Goal: Task Accomplishment & Management: Use online tool/utility

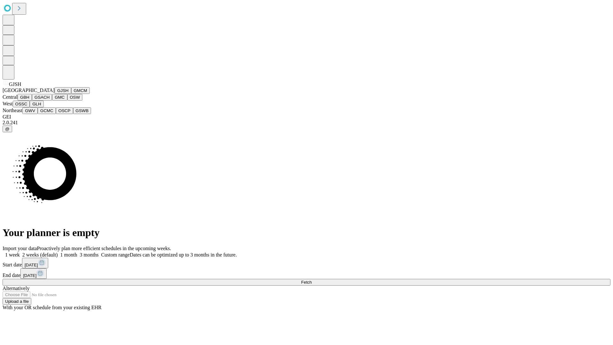
click at [55, 94] on button "GJSH" at bounding box center [63, 90] width 17 height 7
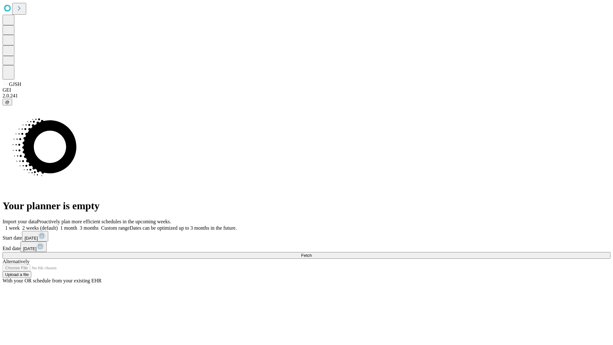
click at [58, 225] on label "2 weeks (default)" at bounding box center [39, 227] width 38 height 5
click at [312, 253] on span "Fetch" at bounding box center [306, 255] width 11 height 5
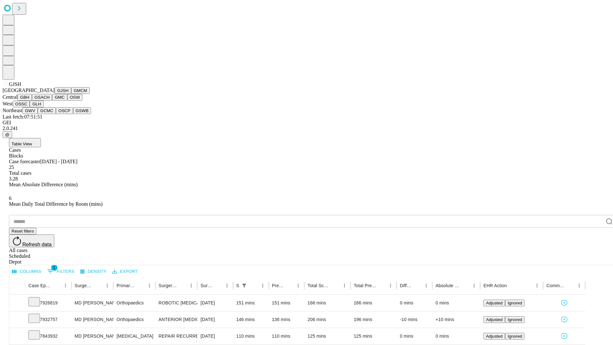
click at [71, 94] on button "GMCM" at bounding box center [80, 90] width 19 height 7
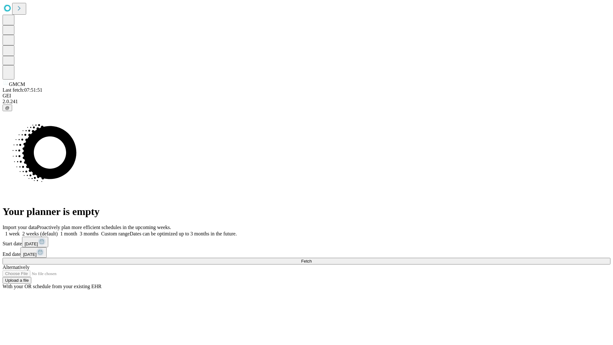
click at [58, 231] on label "2 weeks (default)" at bounding box center [39, 233] width 38 height 5
click at [312, 259] on span "Fetch" at bounding box center [306, 261] width 11 height 5
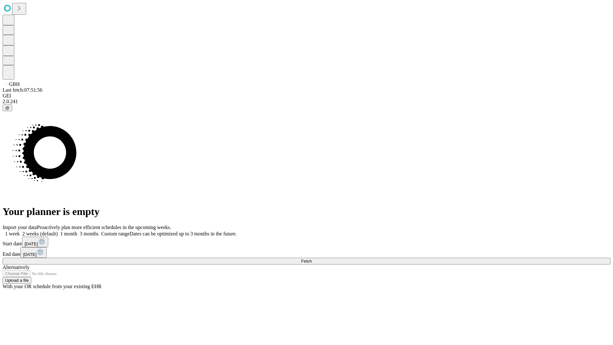
click at [58, 231] on label "2 weeks (default)" at bounding box center [39, 233] width 38 height 5
click at [312, 259] on span "Fetch" at bounding box center [306, 261] width 11 height 5
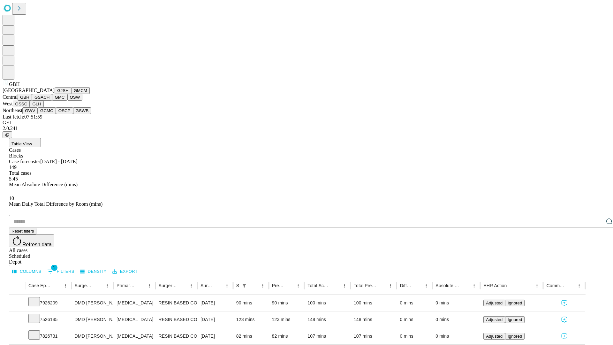
click at [49, 101] on button "GSACH" at bounding box center [42, 97] width 20 height 7
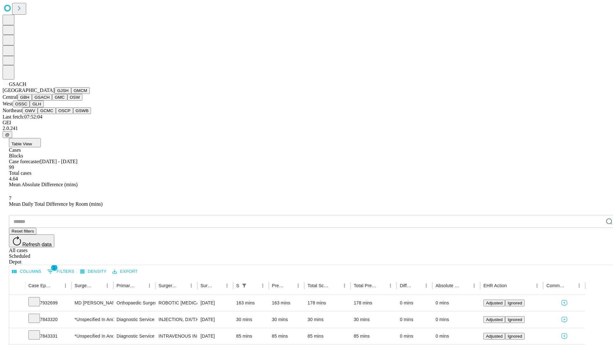
click at [52, 101] on button "GMC" at bounding box center [59, 97] width 15 height 7
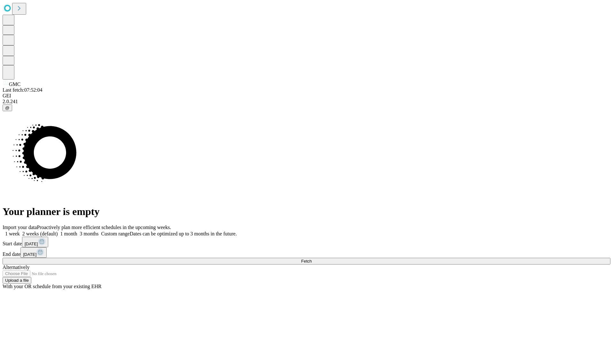
click at [58, 231] on label "2 weeks (default)" at bounding box center [39, 233] width 38 height 5
click at [312, 259] on span "Fetch" at bounding box center [306, 261] width 11 height 5
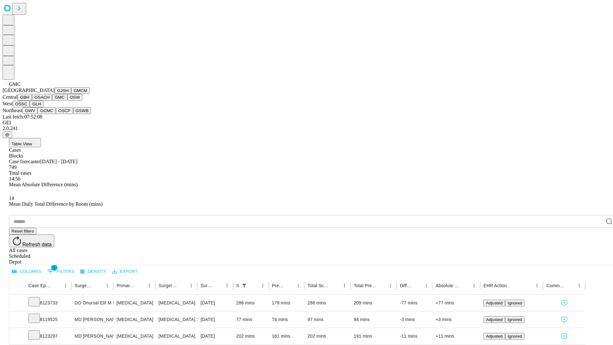
click at [67, 101] on button "OSW" at bounding box center [74, 97] width 15 height 7
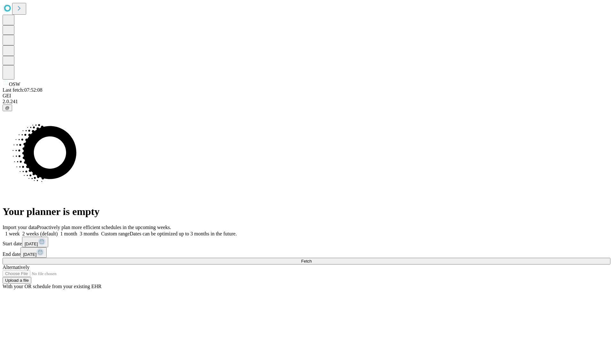
click at [58, 231] on label "2 weeks (default)" at bounding box center [39, 233] width 38 height 5
click at [312, 259] on span "Fetch" at bounding box center [306, 261] width 11 height 5
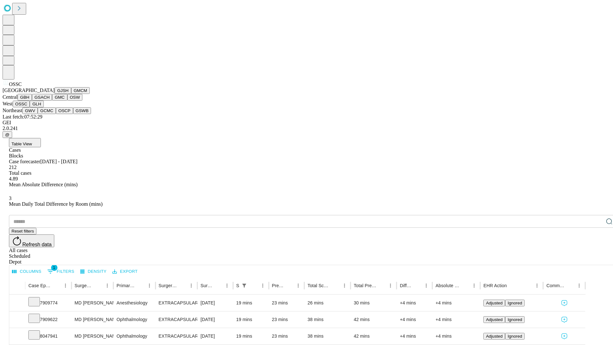
click at [43, 107] on button "GLH" at bounding box center [37, 104] width 14 height 7
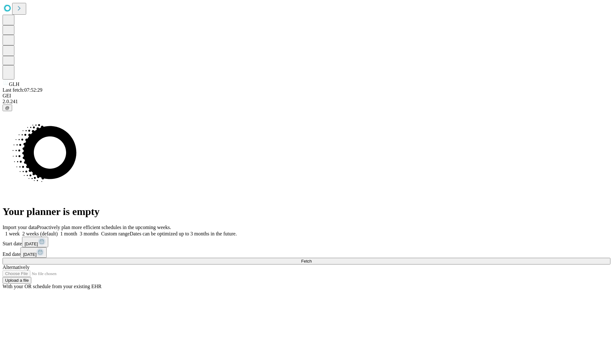
click at [58, 231] on label "2 weeks (default)" at bounding box center [39, 233] width 38 height 5
click at [312, 259] on span "Fetch" at bounding box center [306, 261] width 11 height 5
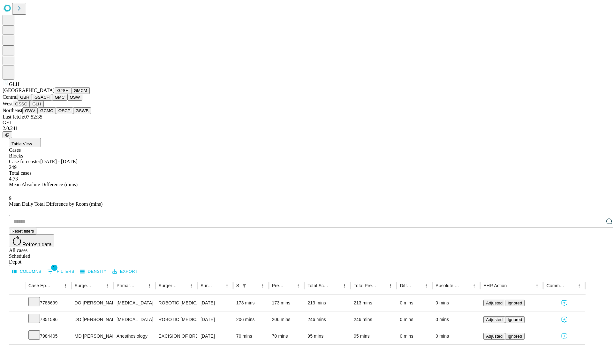
click at [38, 114] on button "GWV" at bounding box center [29, 110] width 15 height 7
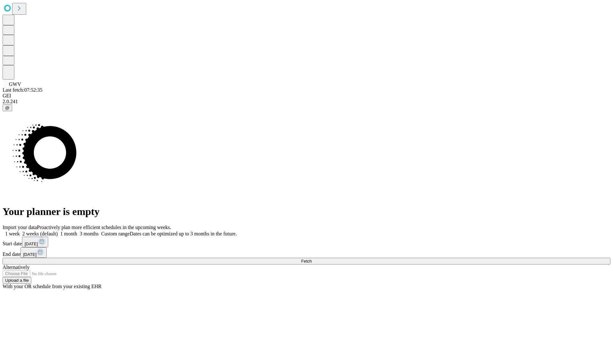
click at [58, 231] on label "2 weeks (default)" at bounding box center [39, 233] width 38 height 5
click at [312, 259] on span "Fetch" at bounding box center [306, 261] width 11 height 5
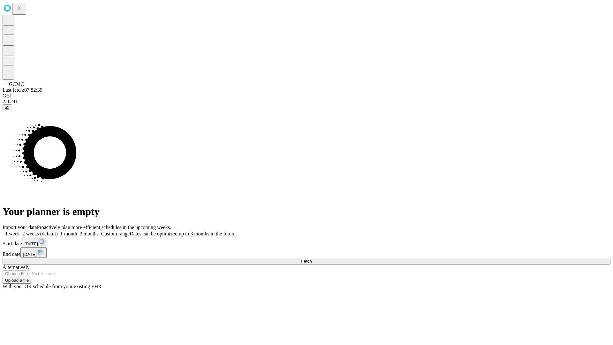
click at [58, 231] on label "2 weeks (default)" at bounding box center [39, 233] width 38 height 5
click at [312, 259] on span "Fetch" at bounding box center [306, 261] width 11 height 5
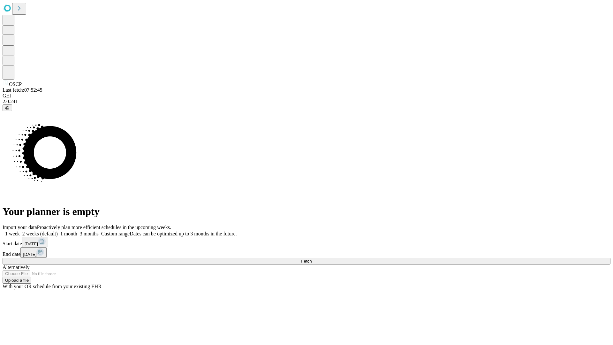
click at [58, 231] on label "2 weeks (default)" at bounding box center [39, 233] width 38 height 5
click at [312, 259] on span "Fetch" at bounding box center [306, 261] width 11 height 5
